Goal: Information Seeking & Learning: Learn about a topic

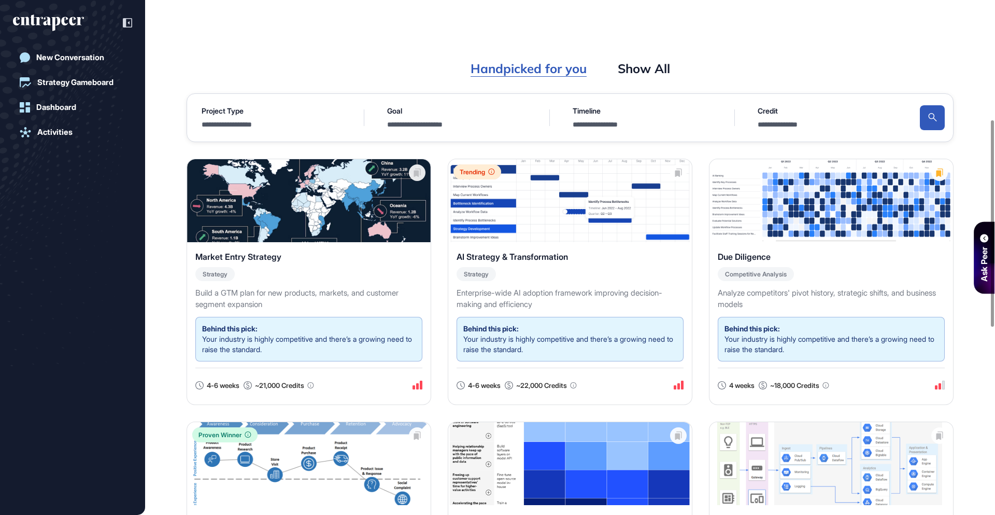
scroll to position [413, 0]
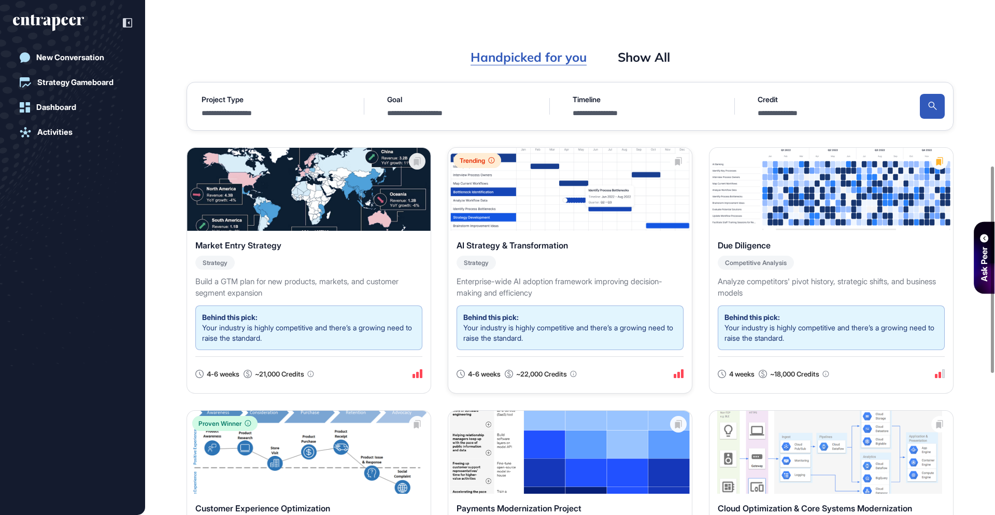
click at [561, 204] on img at bounding box center [570, 189] width 244 height 83
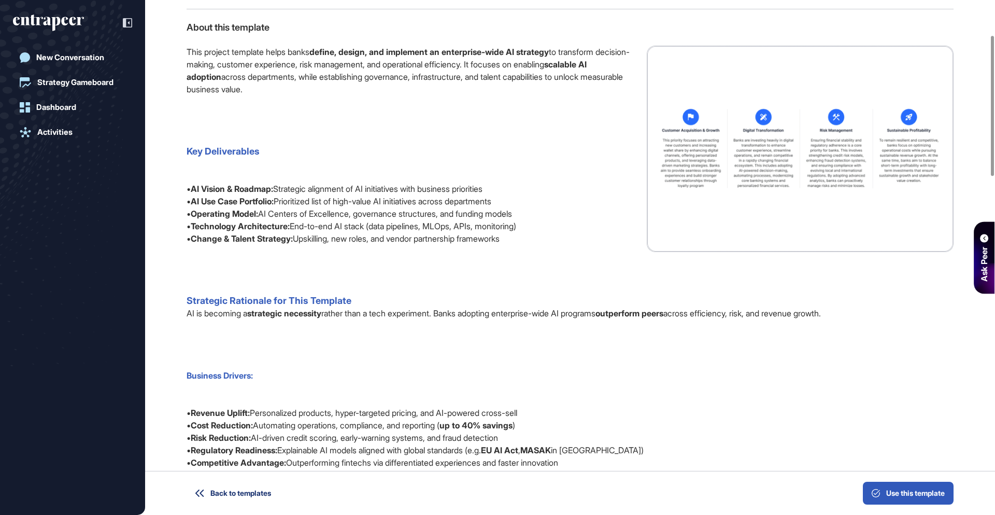
scroll to position [147, 0]
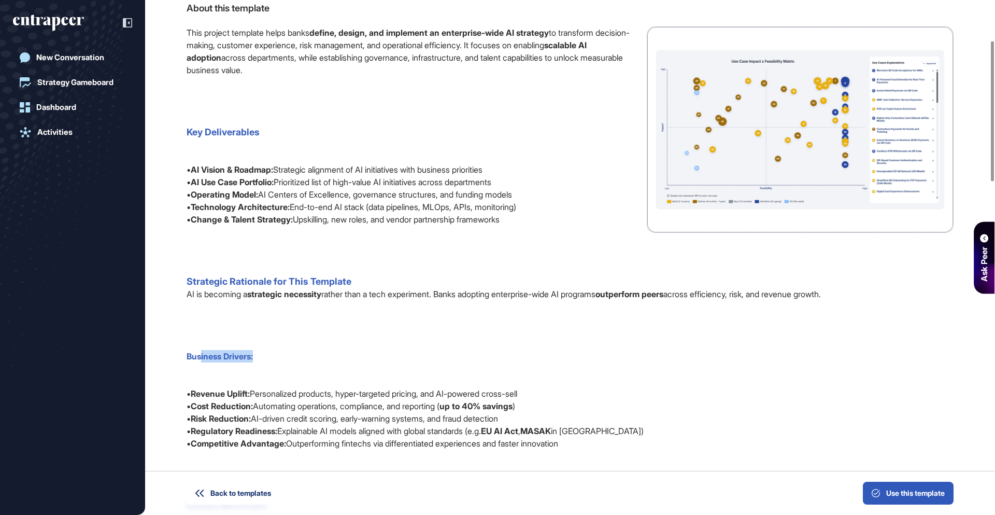
drag, startPoint x: 201, startPoint y: 353, endPoint x: 266, endPoint y: 356, distance: 65.4
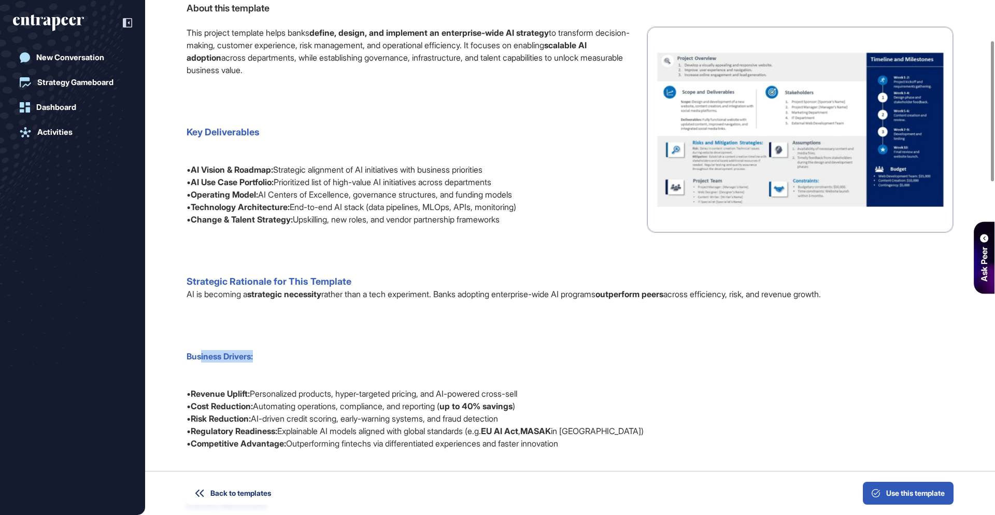
click at [266, 356] on p "This project template helps banks define, design, and implement an enterprise-w…" at bounding box center [570, 337] width 767 height 622
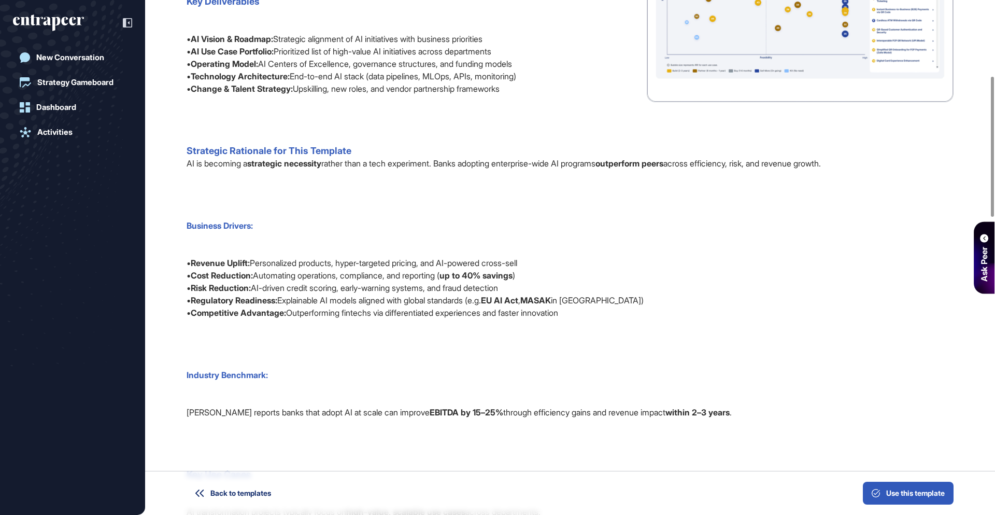
click at [283, 247] on p "This project template helps banks define, design, and implement an enterprise-w…" at bounding box center [570, 207] width 767 height 622
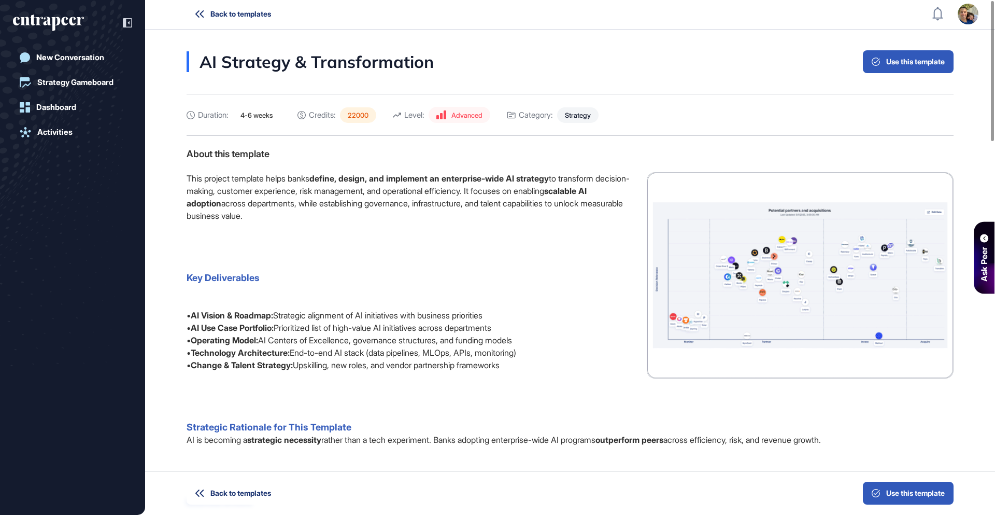
scroll to position [0, 0]
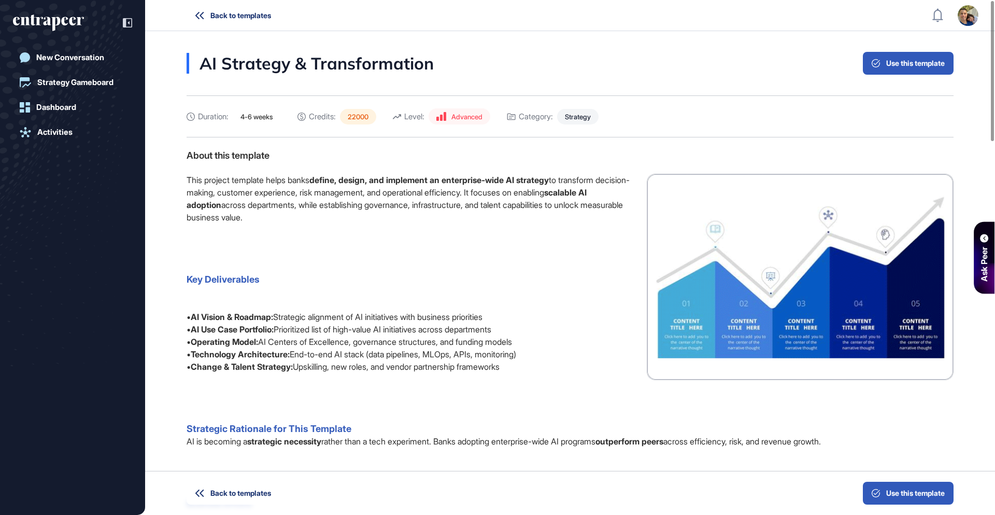
click at [224, 238] on p "This project template helps banks define, design, and implement an enterprise-w…" at bounding box center [570, 485] width 767 height 622
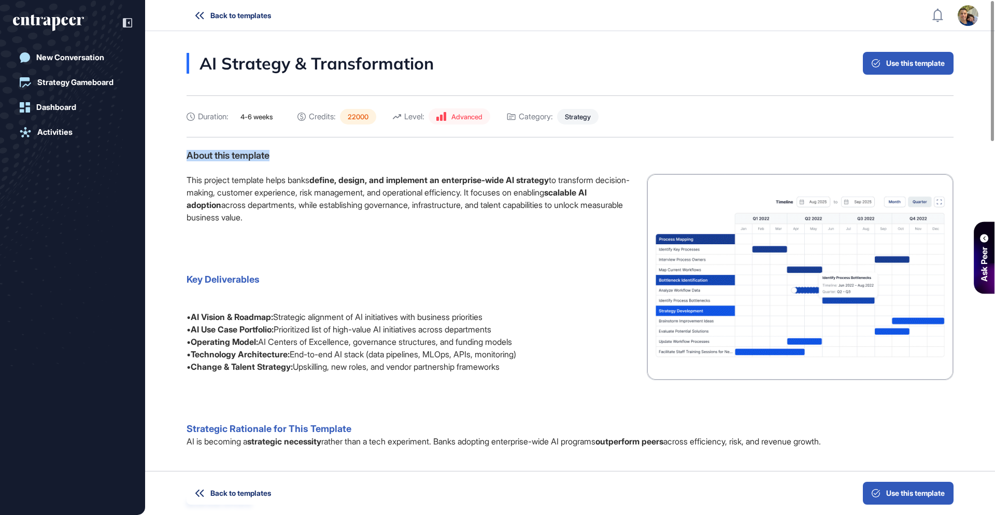
drag, startPoint x: 185, startPoint y: 156, endPoint x: 279, endPoint y: 156, distance: 94.9
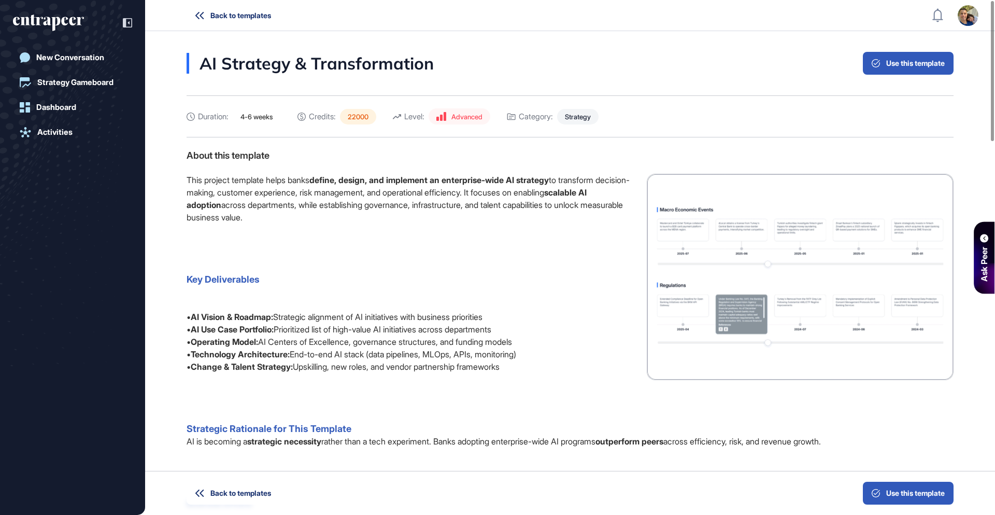
click at [265, 195] on p "This project template helps banks define, design, and implement an enterprise-w…" at bounding box center [570, 485] width 767 height 622
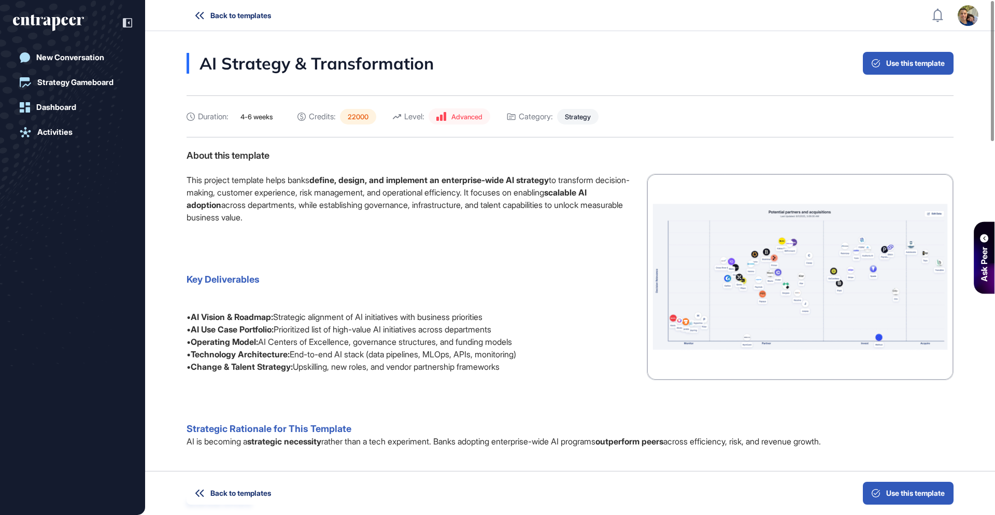
click at [256, 267] on p "This project template helps banks define, design, and implement an enterprise-w…" at bounding box center [570, 485] width 767 height 622
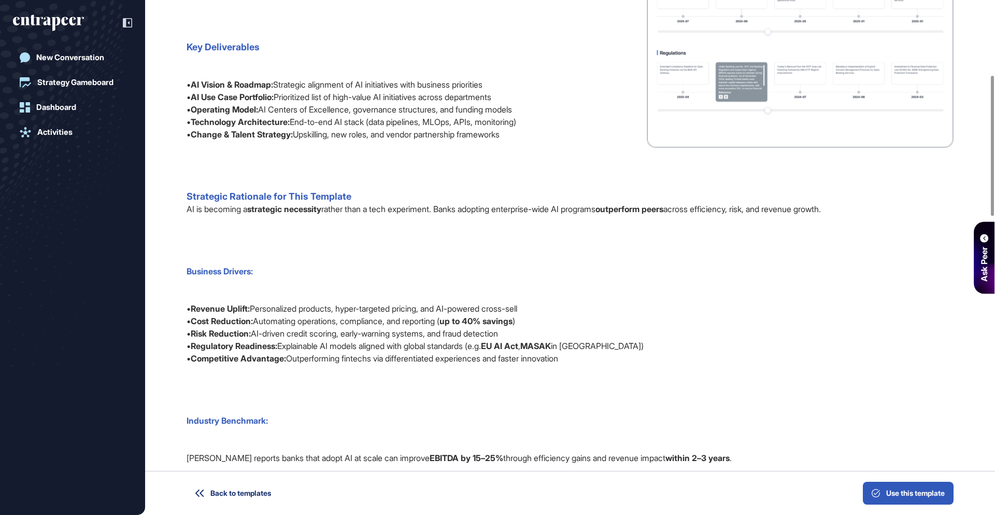
scroll to position [173, 0]
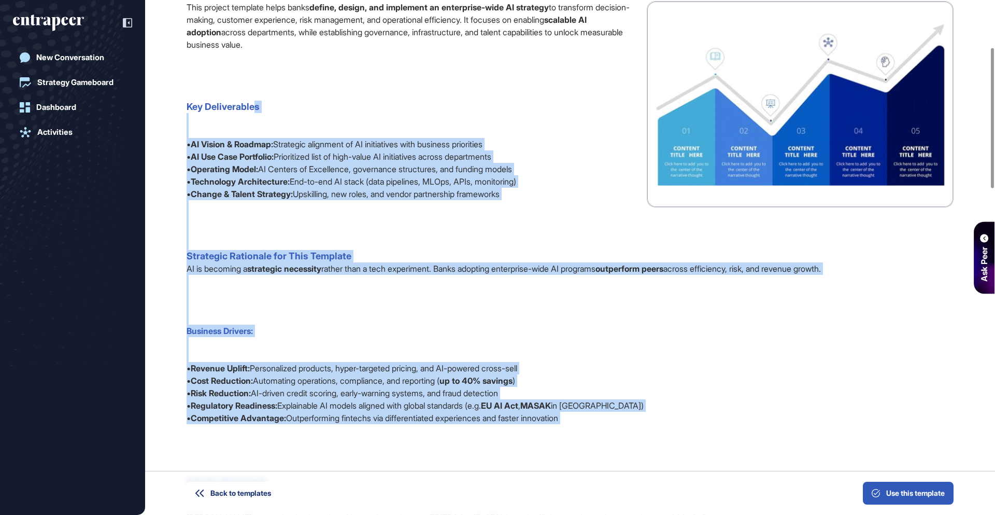
drag, startPoint x: 278, startPoint y: 214, endPoint x: 372, endPoint y: 427, distance: 232.3
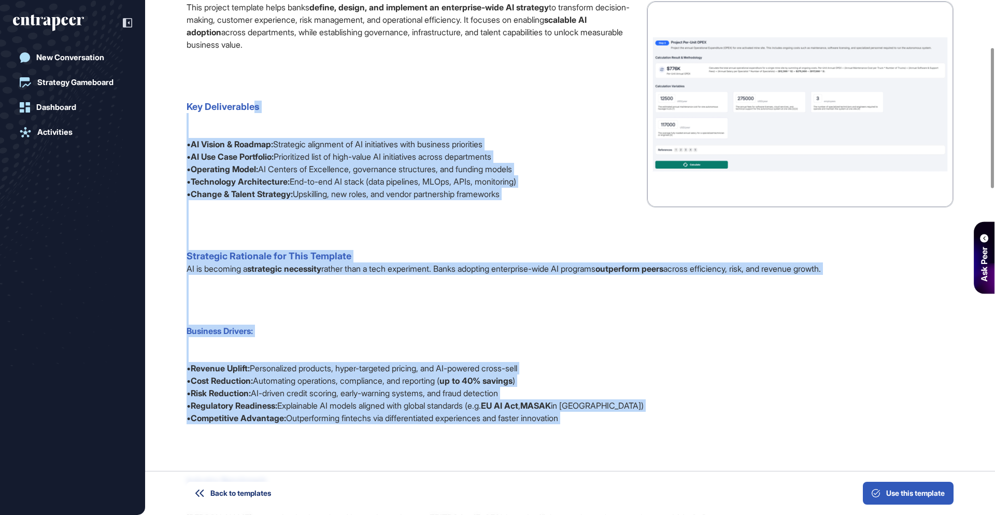
click at [372, 427] on p "This project template helps banks define, design, and implement an enterprise-w…" at bounding box center [570, 312] width 767 height 622
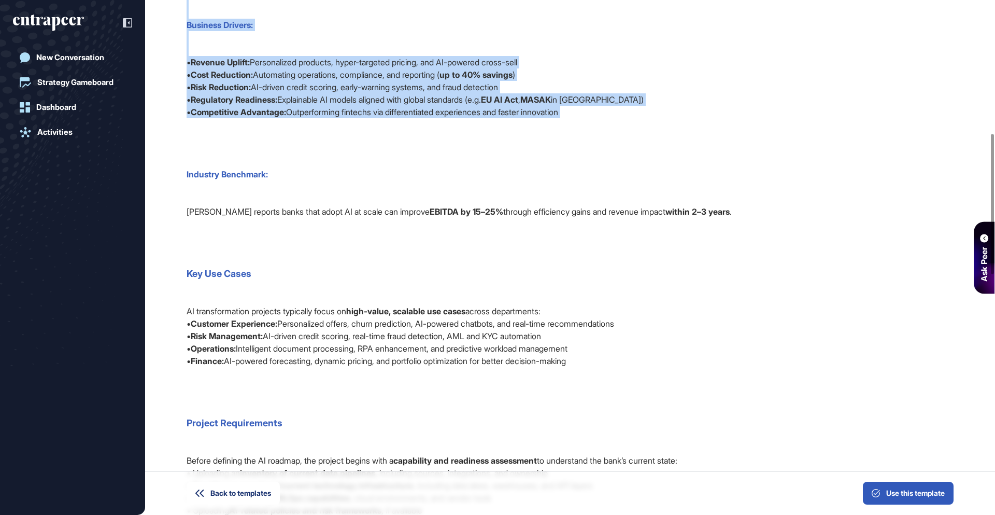
scroll to position [489, 0]
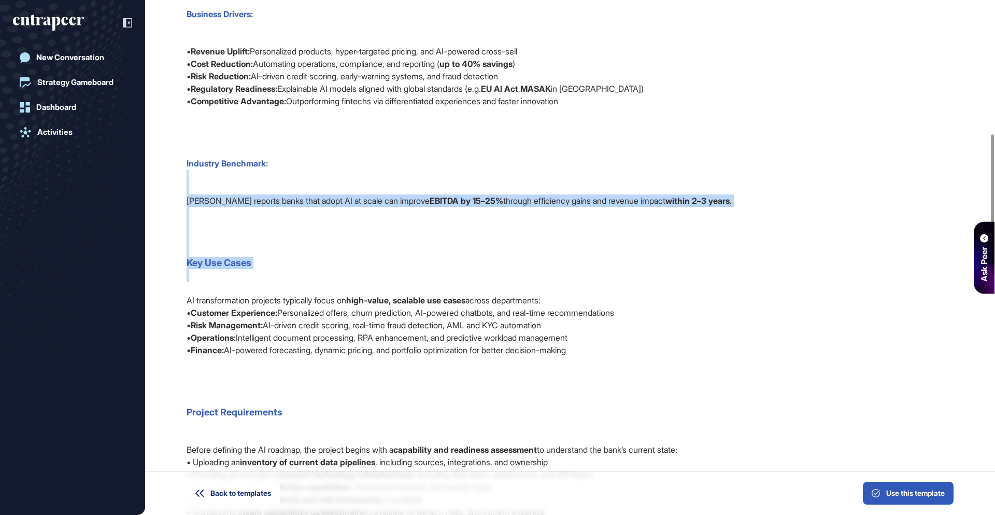
drag, startPoint x: 313, startPoint y: 184, endPoint x: 343, endPoint y: 291, distance: 111.4
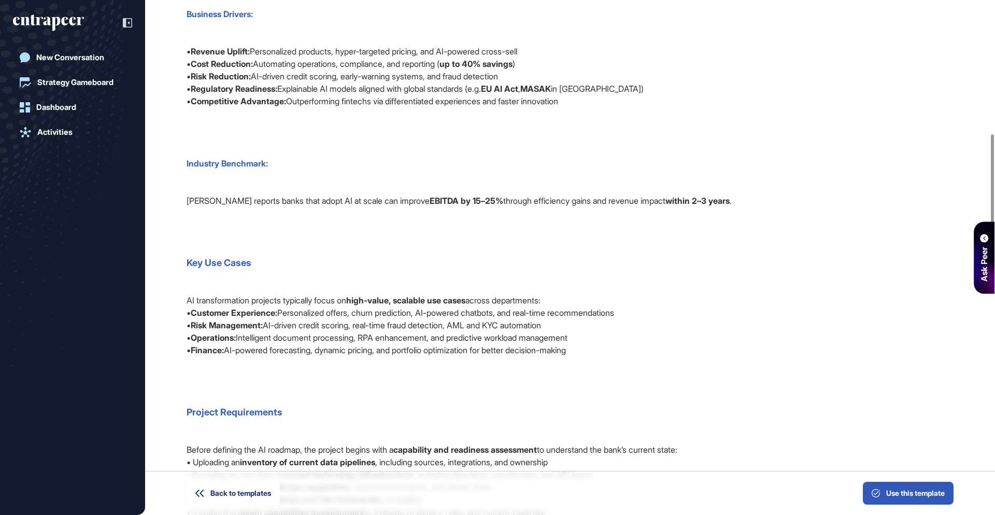
click at [362, 313] on p "• Customer Experience: Personalized offers, churn prediction, AI-powered chatbo…" at bounding box center [570, 380] width 767 height 149
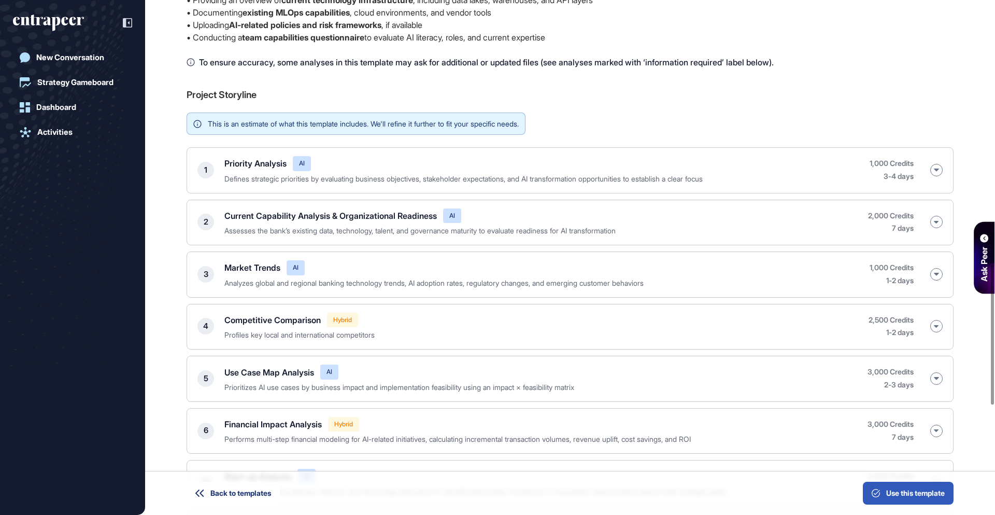
scroll to position [969, 0]
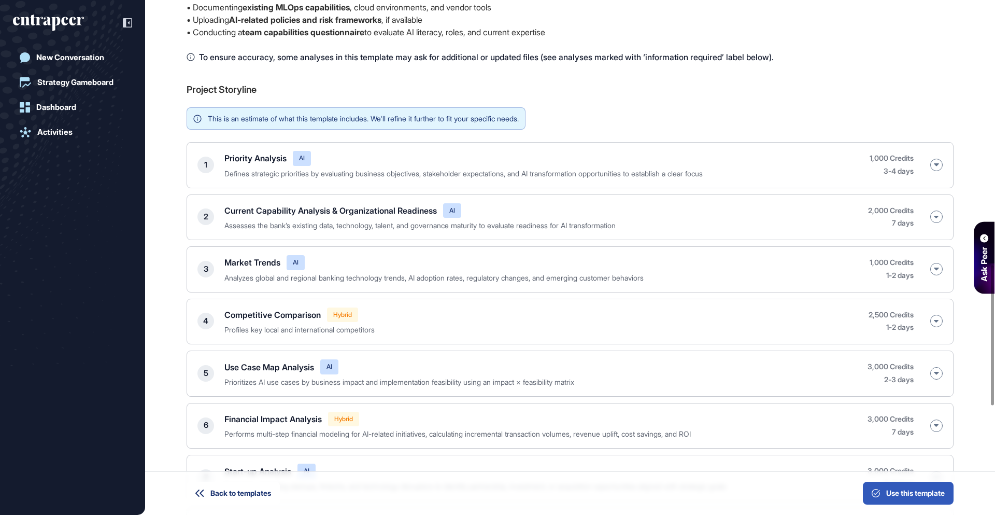
click at [781, 159] on div "Priority Analysis AI Defines strategic priorities by evaluating business object…" at bounding box center [541, 165] width 635 height 28
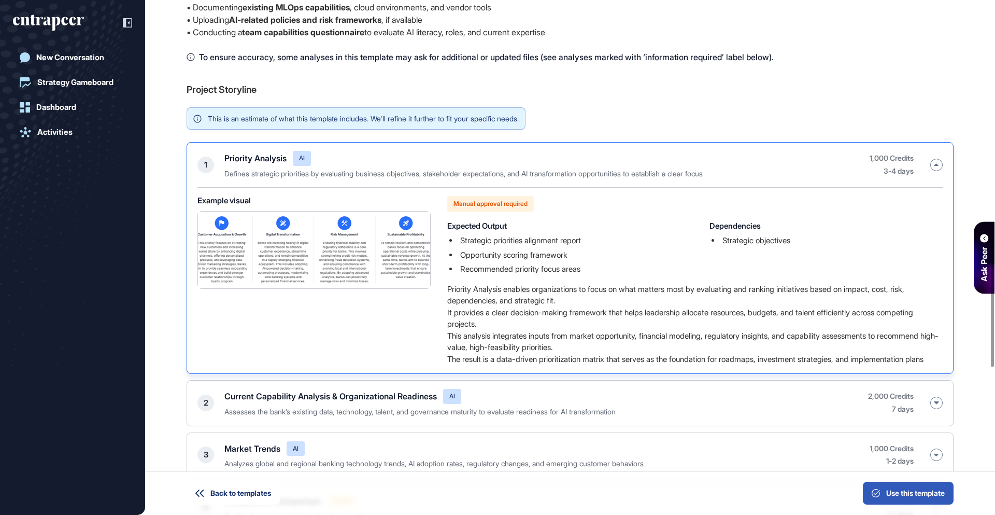
click at [765, 160] on div "Priority Analysis AI Defines strategic priorities by evaluating business object…" at bounding box center [541, 165] width 635 height 28
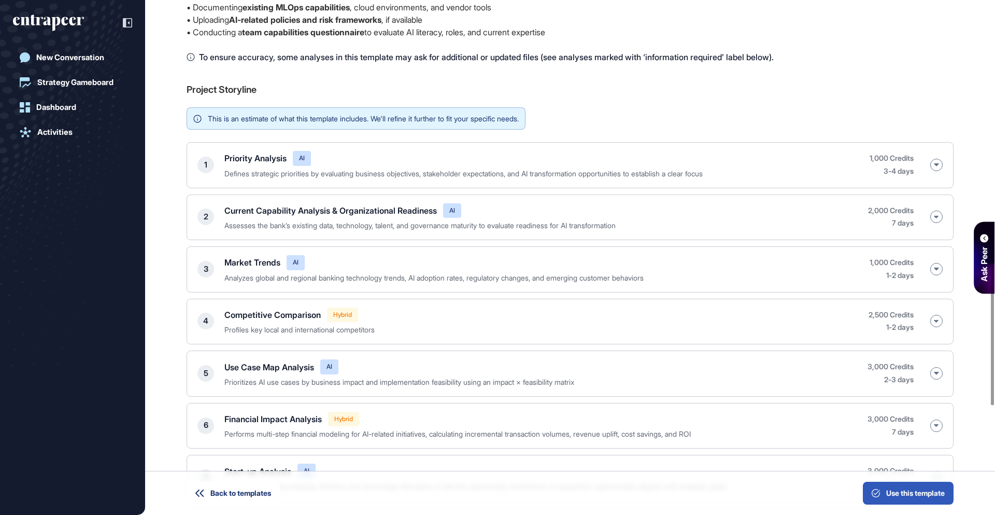
click at [711, 215] on div "Current Capability Analysis & Organizational Readiness AI Assesses the bank’s e…" at bounding box center [541, 217] width 634 height 28
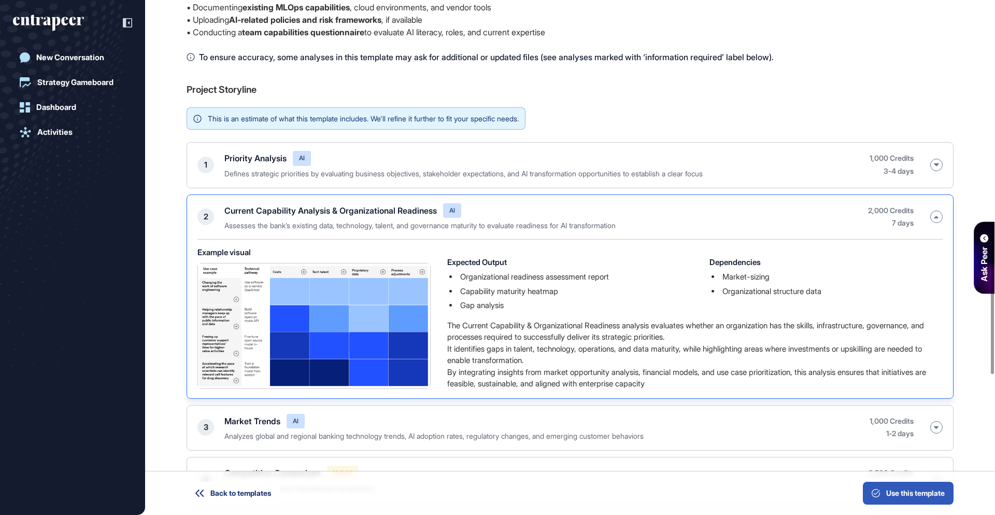
click at [729, 213] on div "Current Capability Analysis & Organizational Readiness AI Assesses the bank’s e…" at bounding box center [541, 217] width 634 height 28
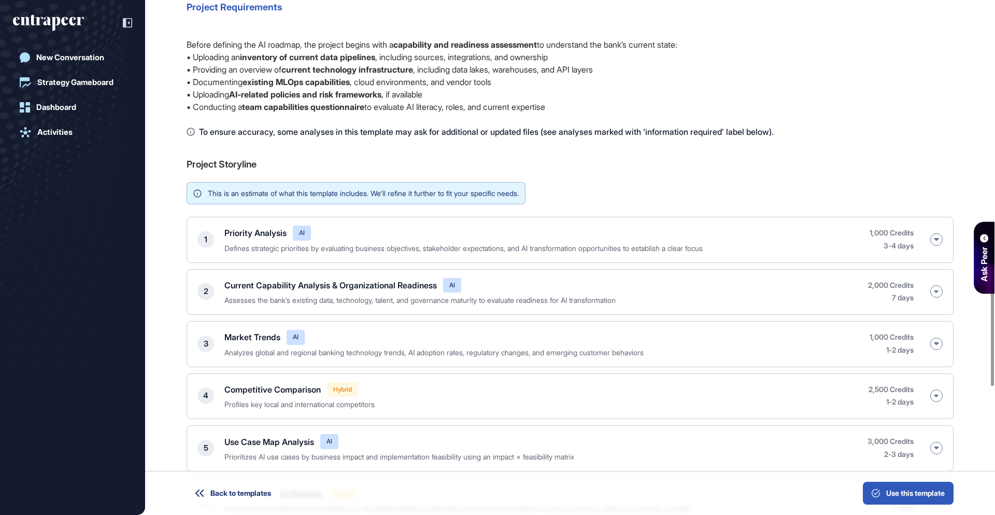
scroll to position [893, 0]
drag, startPoint x: 538, startPoint y: 133, endPoint x: 674, endPoint y: 130, distance: 135.8
click at [674, 130] on span "To ensure accuracy, some analyses in this template may ask for additional or up…" at bounding box center [486, 133] width 575 height 12
drag, startPoint x: 570, startPoint y: 131, endPoint x: 798, endPoint y: 131, distance: 228.6
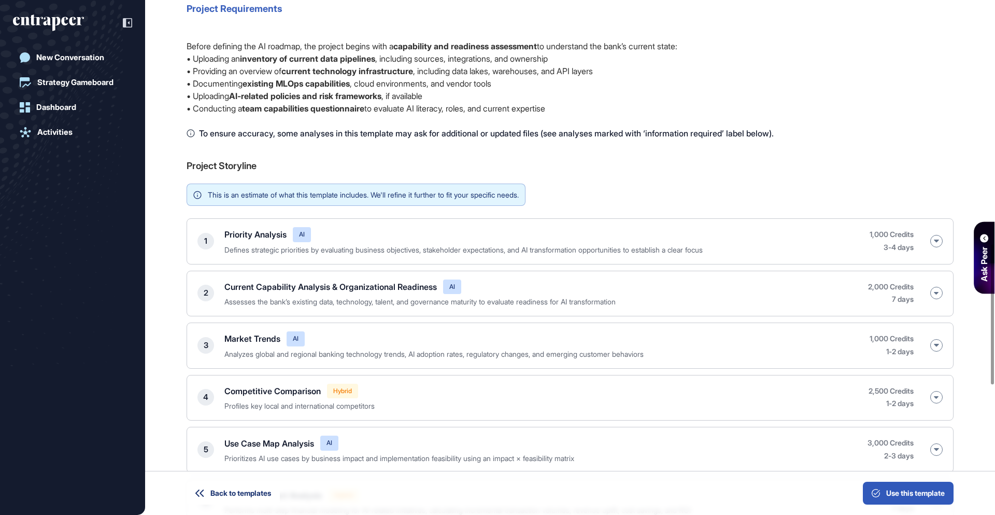
click at [774, 131] on span "To ensure accuracy, some analyses in this template may ask for additional or up…" at bounding box center [486, 133] width 575 height 12
click at [699, 131] on span "To ensure accuracy, some analyses in this template may ask for additional or up…" at bounding box center [486, 133] width 575 height 12
drag, startPoint x: 522, startPoint y: 133, endPoint x: 766, endPoint y: 133, distance: 243.7
click at [766, 133] on span "To ensure accuracy, some analyses in this template may ask for additional or up…" at bounding box center [486, 133] width 575 height 12
click at [825, 131] on div "To ensure accuracy, some analyses in this template may ask for additional or up…" at bounding box center [570, 133] width 767 height 12
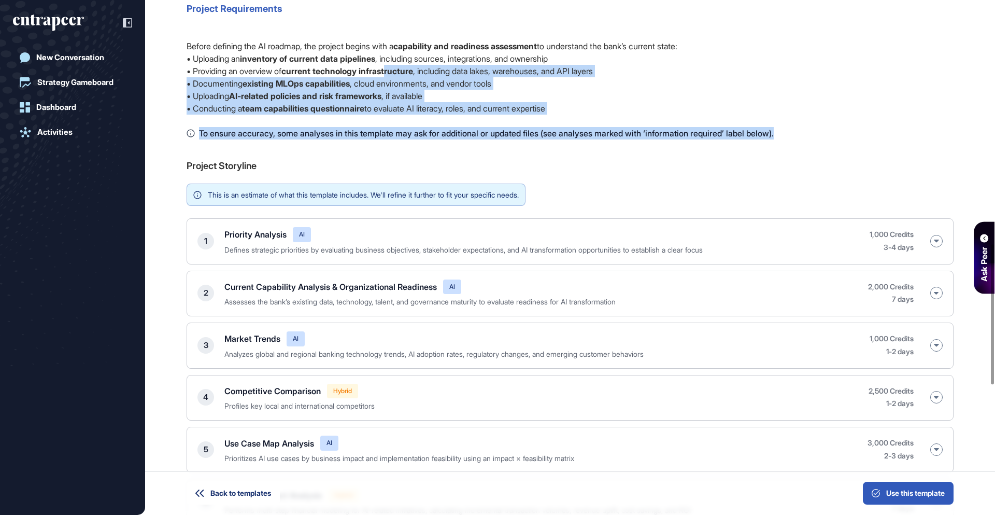
drag, startPoint x: 811, startPoint y: 134, endPoint x: 398, endPoint y: 70, distance: 418.1
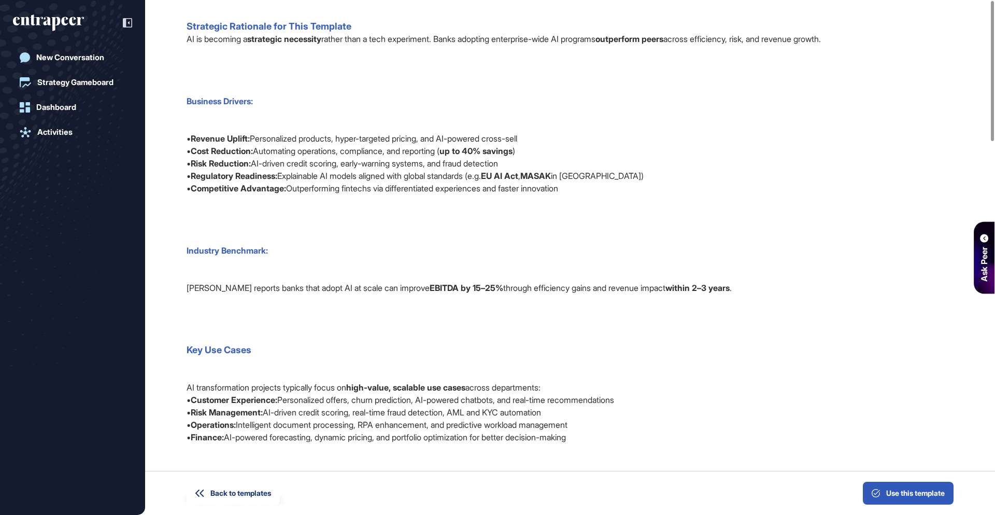
scroll to position [0, 0]
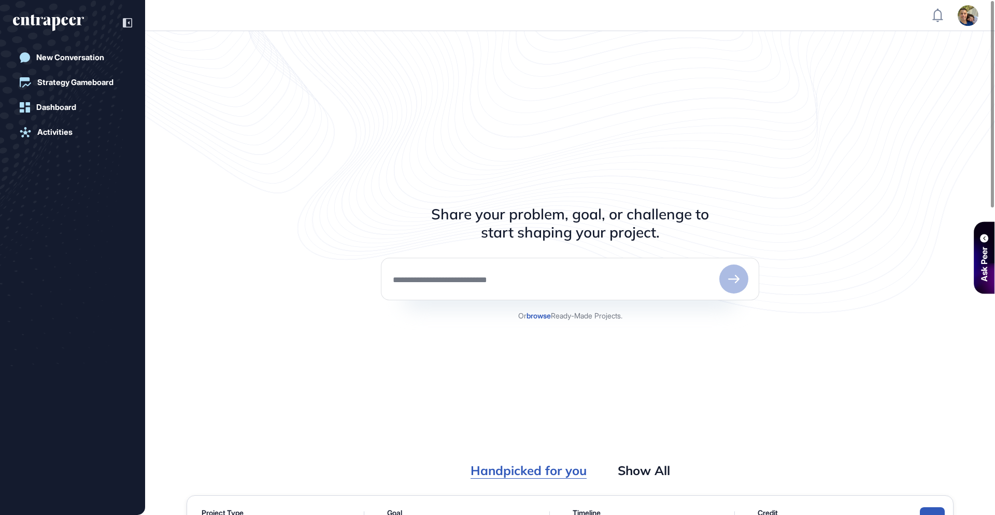
click at [578, 273] on div at bounding box center [570, 279] width 378 height 43
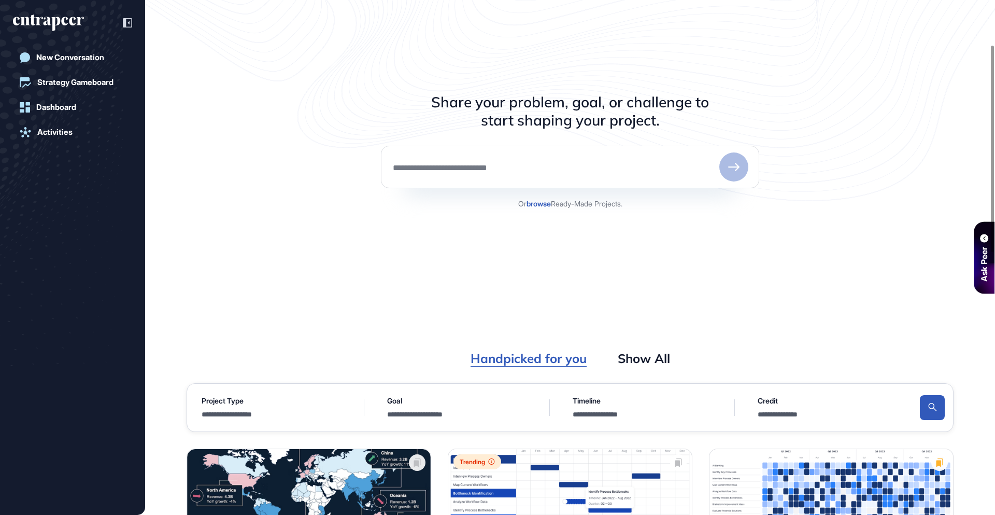
scroll to position [104, 0]
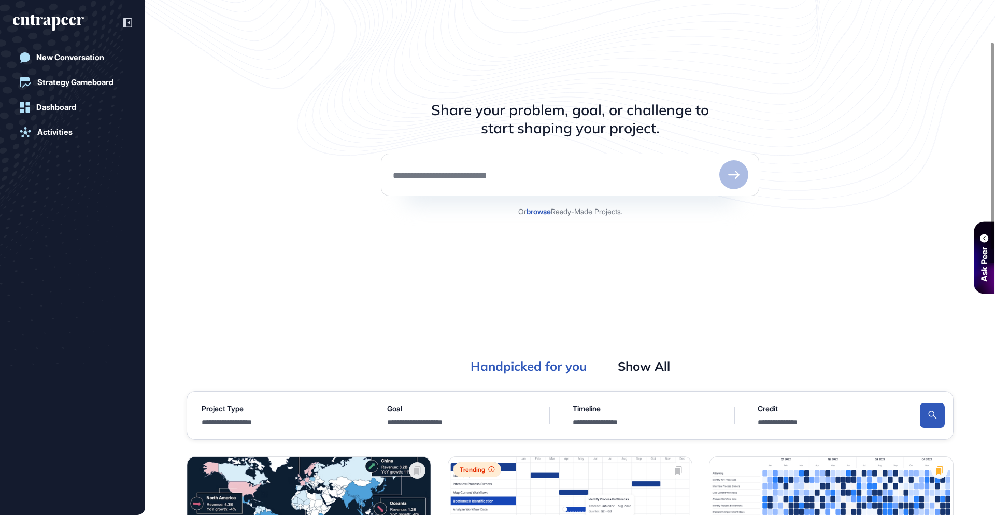
click at [679, 125] on h3 "Share your problem, goal, or challenge to start shaping your project." at bounding box center [570, 119] width 278 height 36
